Goal: Information Seeking & Learning: Learn about a topic

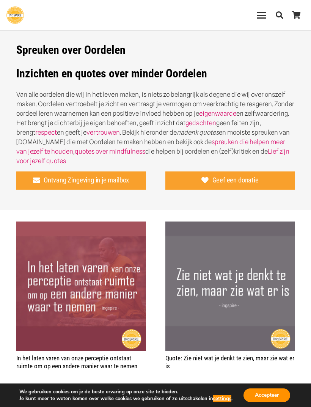
click at [264, 14] on div "Menu" at bounding box center [261, 15] width 9 height 9
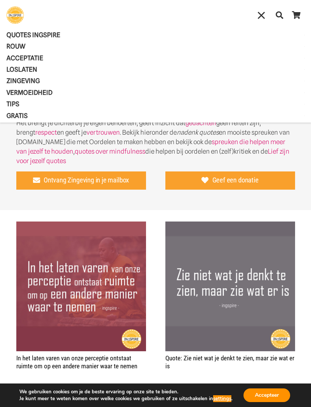
click at [20, 47] on span "ROUW" at bounding box center [22, 46] width 32 height 8
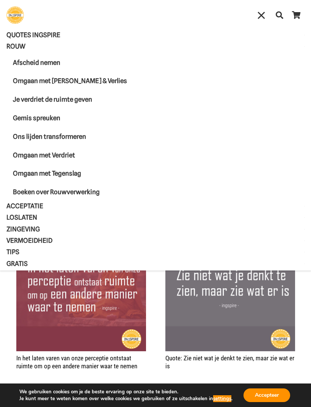
click at [31, 203] on span "Acceptatie" at bounding box center [31, 206] width 50 height 8
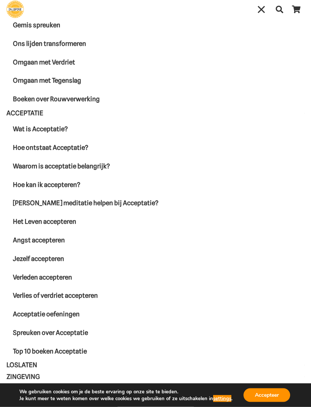
scroll to position [37, 0]
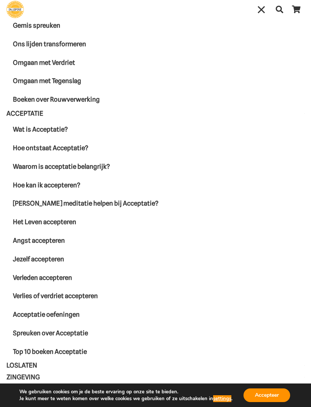
click at [73, 334] on span "Spreuken over Acceptatie" at bounding box center [50, 333] width 75 height 8
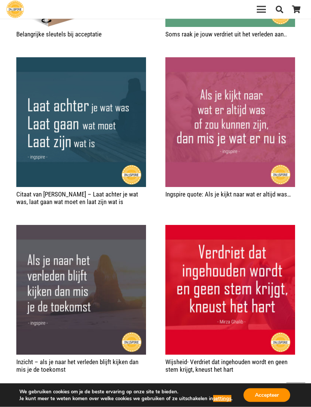
scroll to position [711, 0]
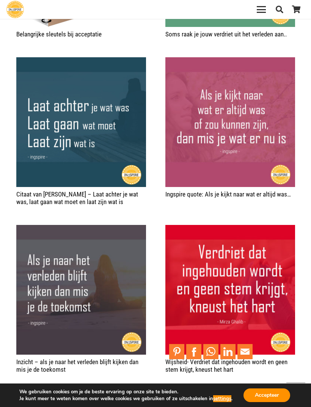
click at [209, 290] on img "Wijsheid- Verdriet dat ingehouden wordt en geen stem krijgt, kneust het hart" at bounding box center [230, 290] width 130 height 130
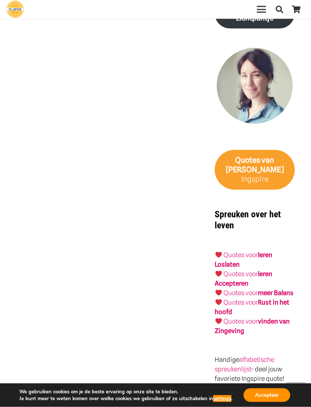
scroll to position [772, 0]
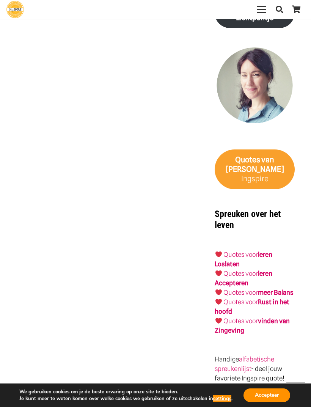
click at [232, 317] on strong "vinden van Zingeving" at bounding box center [252, 325] width 75 height 17
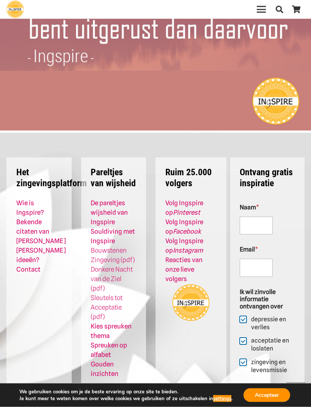
scroll to position [1933, 0]
click at [104, 294] on link "Sleutels tot Acceptatie (pdf)" at bounding box center [107, 307] width 32 height 27
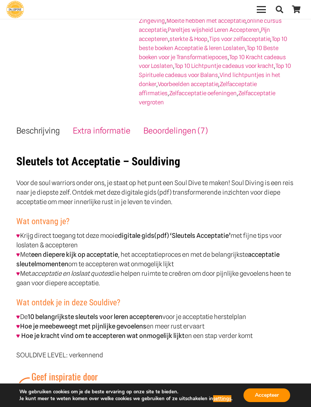
scroll to position [359, 0]
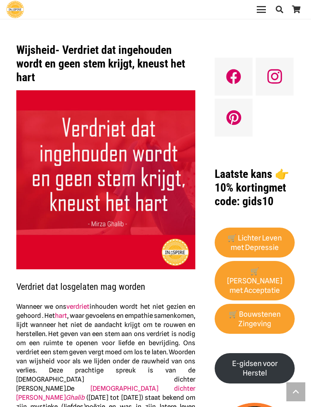
scroll to position [797, 0]
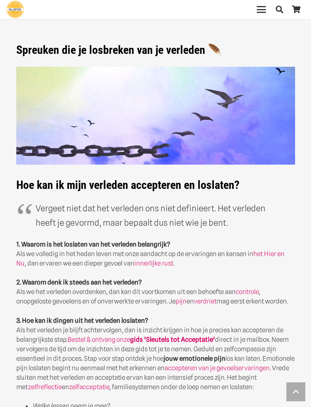
scroll to position [735, 0]
